Goal: Task Accomplishment & Management: Manage account settings

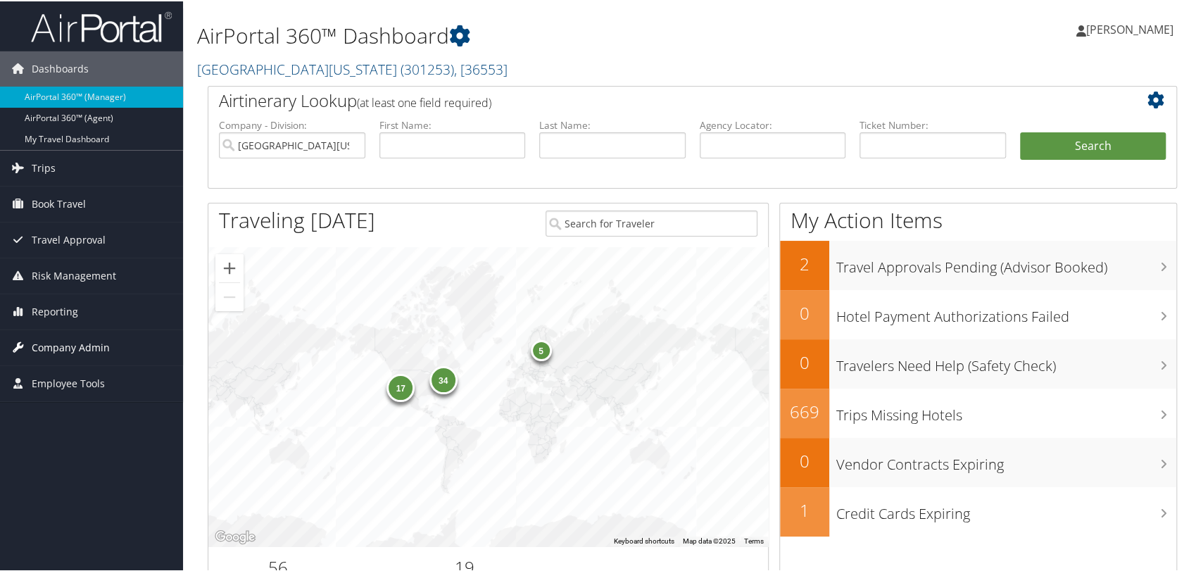
click at [68, 337] on span "Company Admin" at bounding box center [71, 346] width 78 height 35
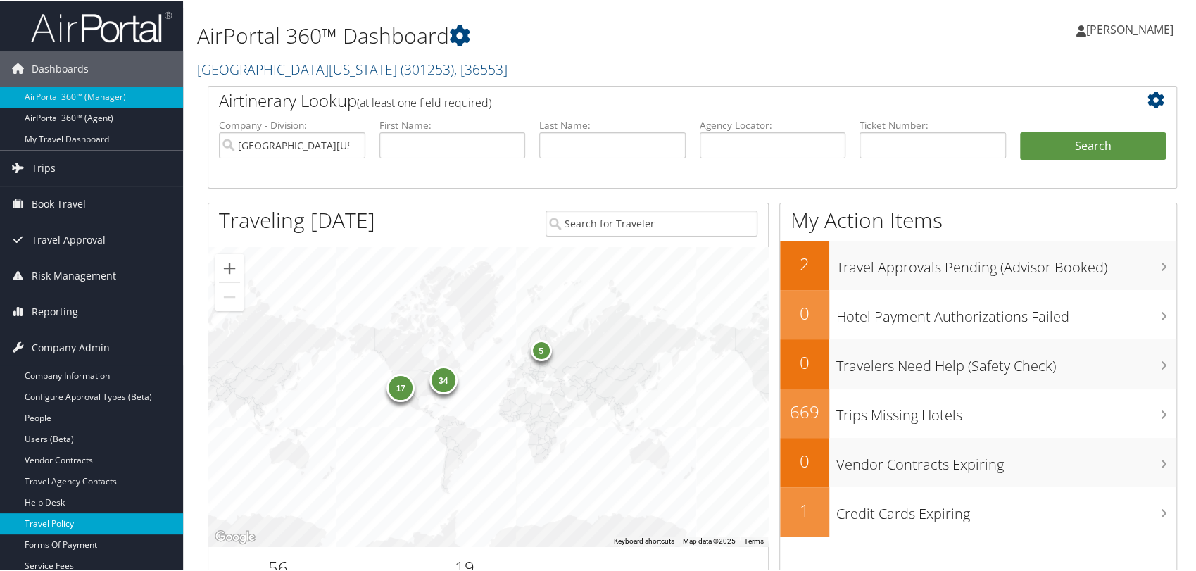
click at [68, 517] on link "Travel Policy" at bounding box center [91, 522] width 183 height 21
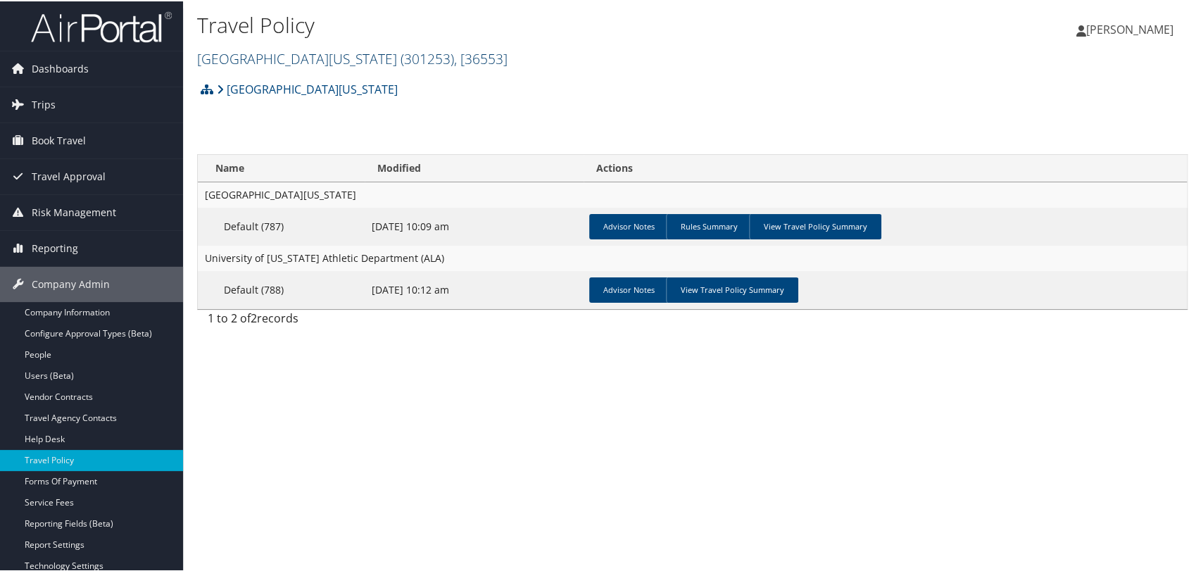
click at [306, 62] on link "[GEOGRAPHIC_DATA][US_STATE] ( 301253 ) , [ 36553 ]" at bounding box center [352, 57] width 311 height 19
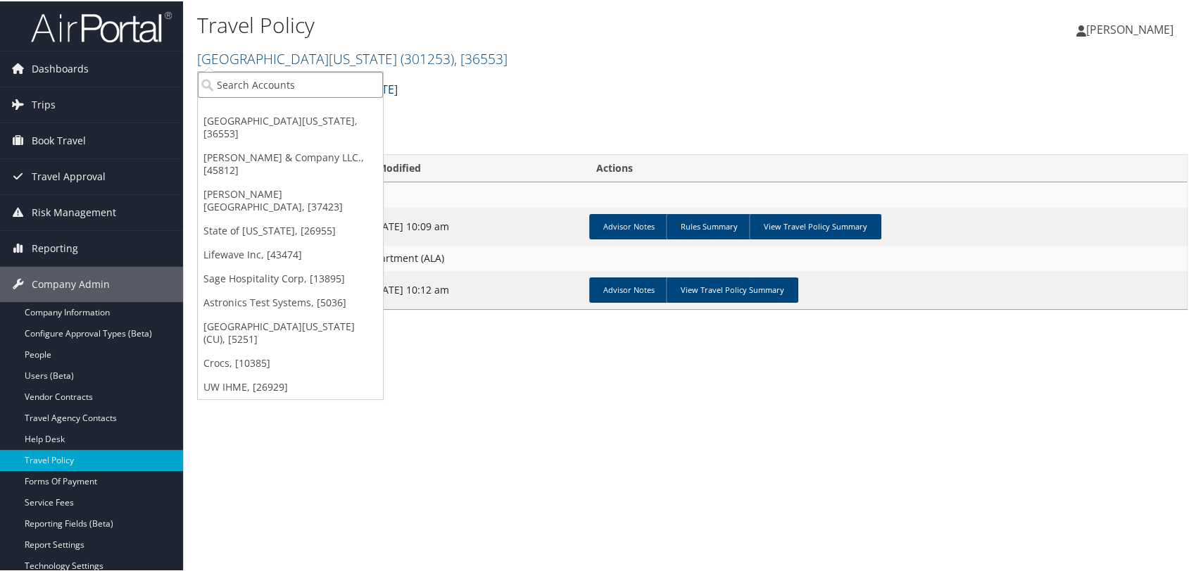
click at [302, 80] on input "search" at bounding box center [290, 83] width 185 height 26
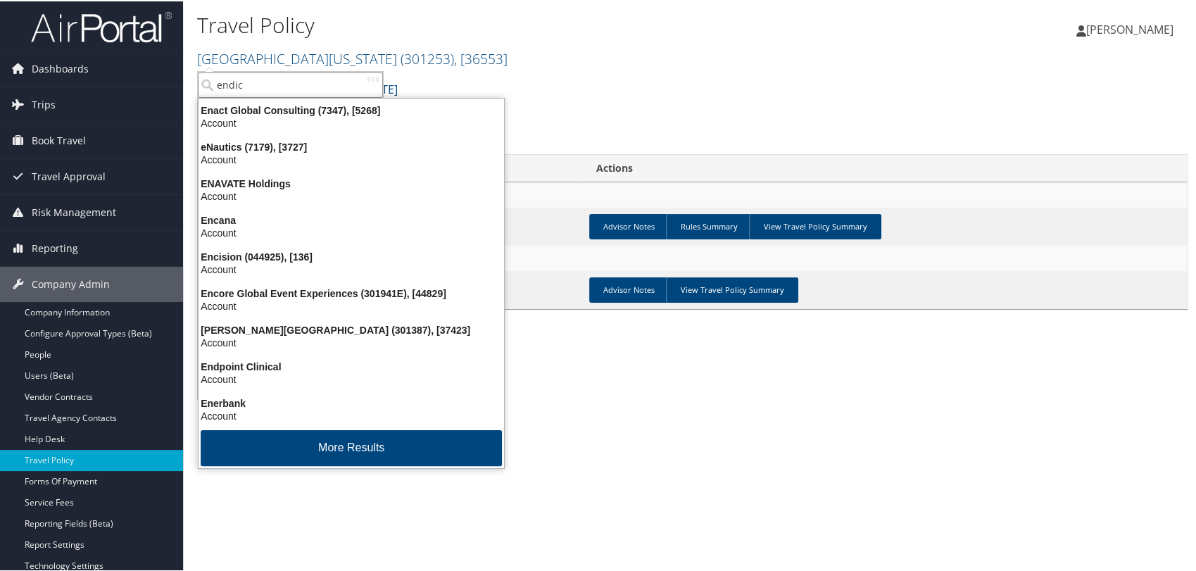
type input "endico"
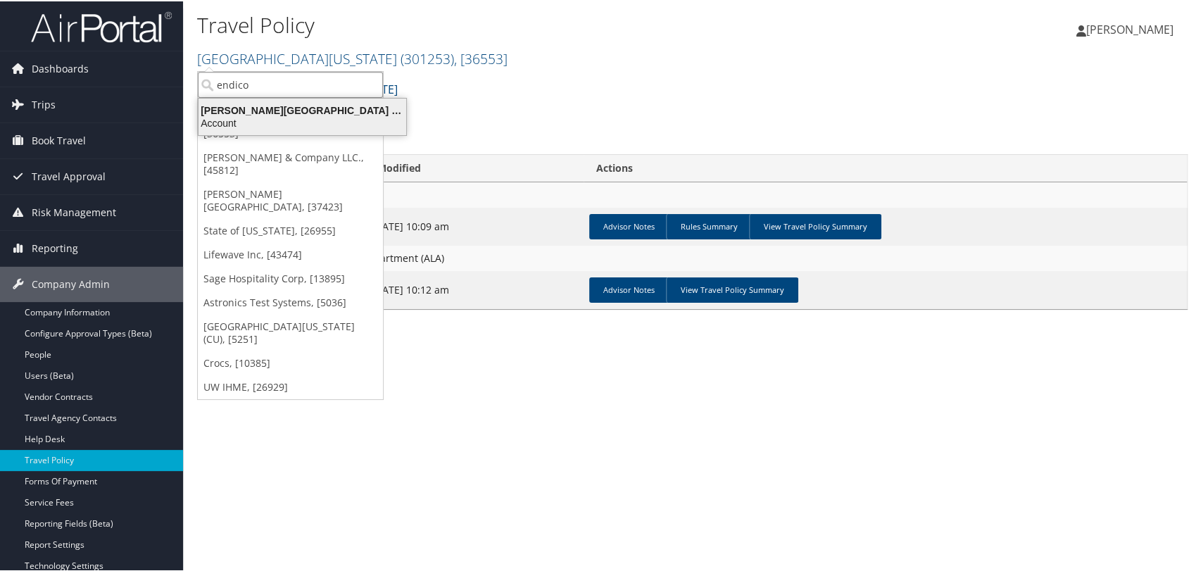
click at [287, 114] on div "[PERSON_NAME][GEOGRAPHIC_DATA] (301387), [37423]" at bounding box center [302, 109] width 225 height 13
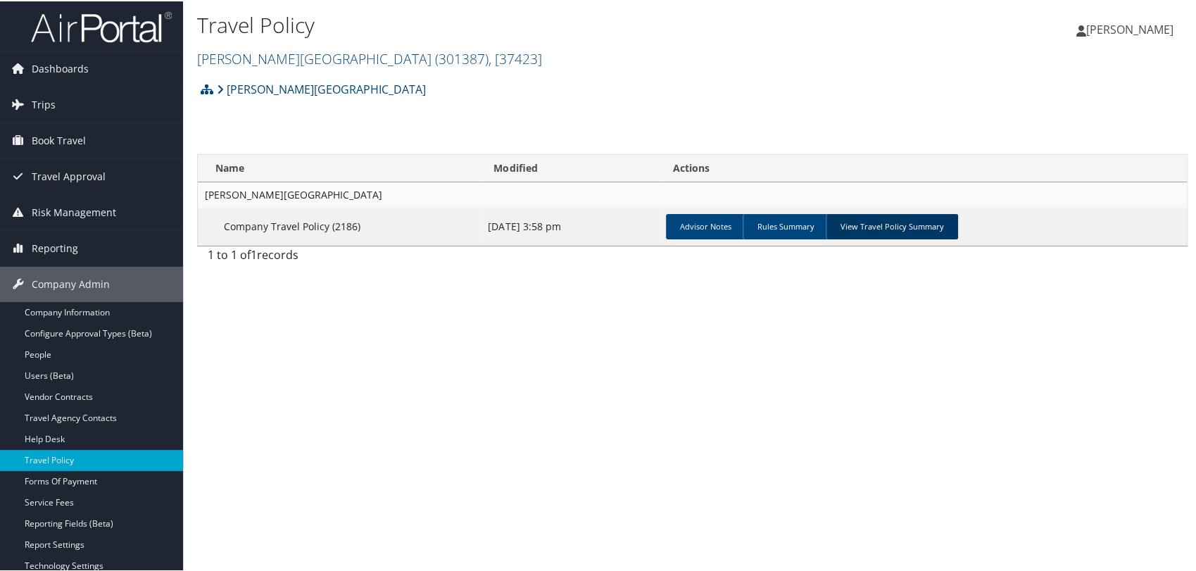
click at [901, 222] on link "View Travel Policy Summary" at bounding box center [892, 225] width 132 height 25
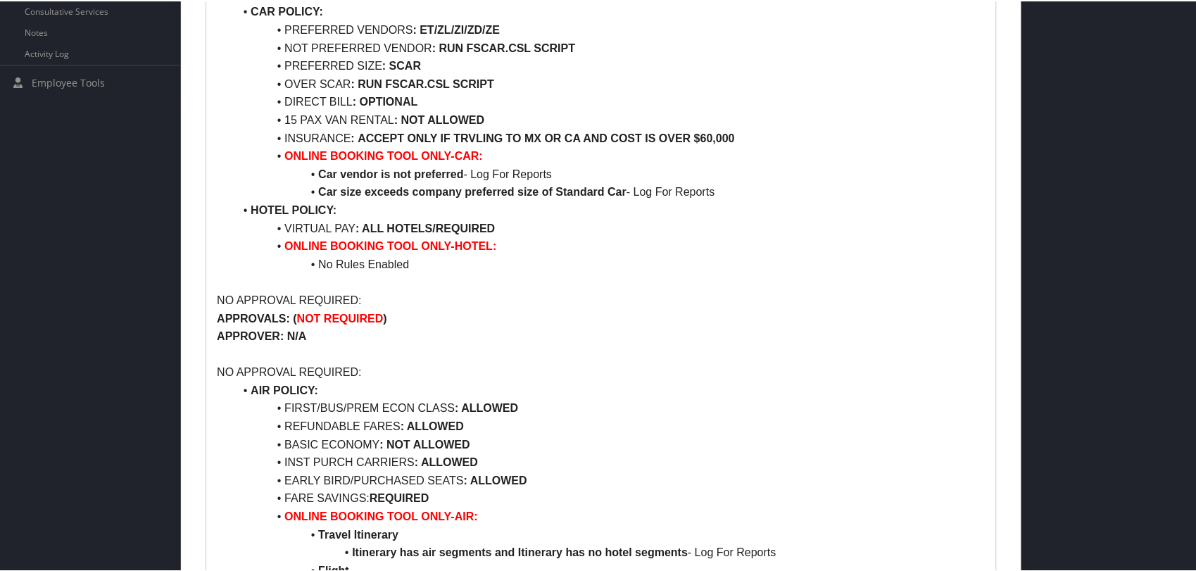
scroll to position [625, 0]
